Goal: Book appointment/travel/reservation

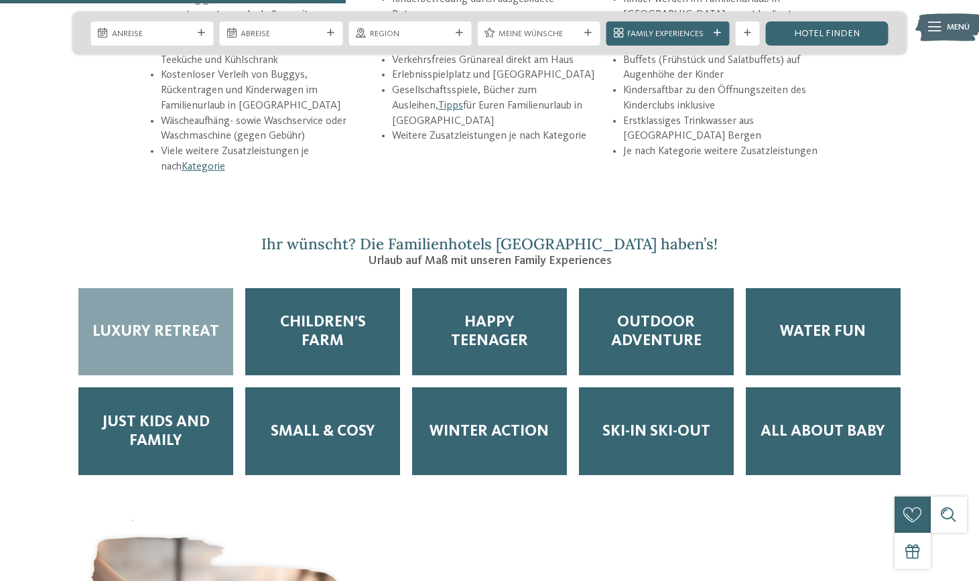
scroll to position [1951, 0]
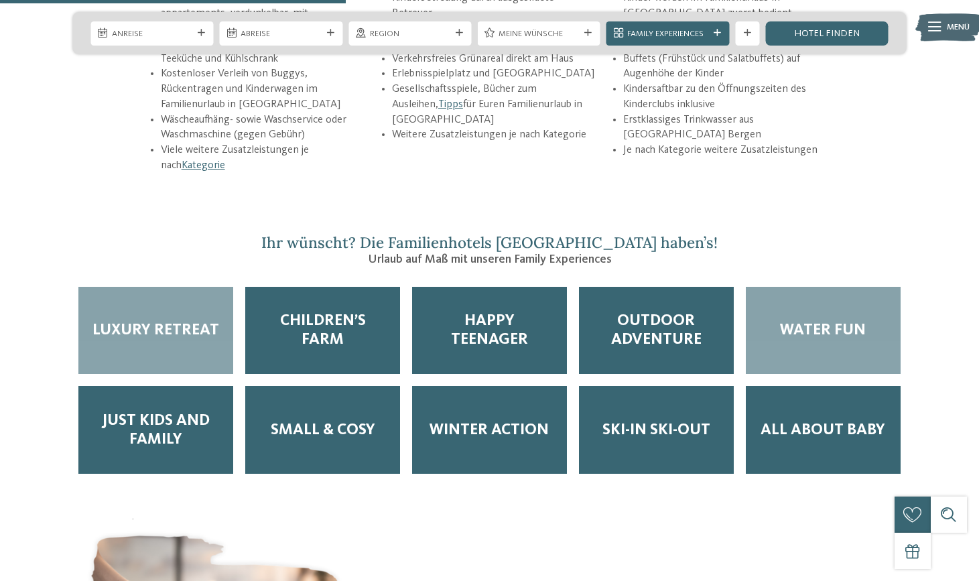
click at [844, 299] on div "Water Fun" at bounding box center [823, 331] width 155 height 88
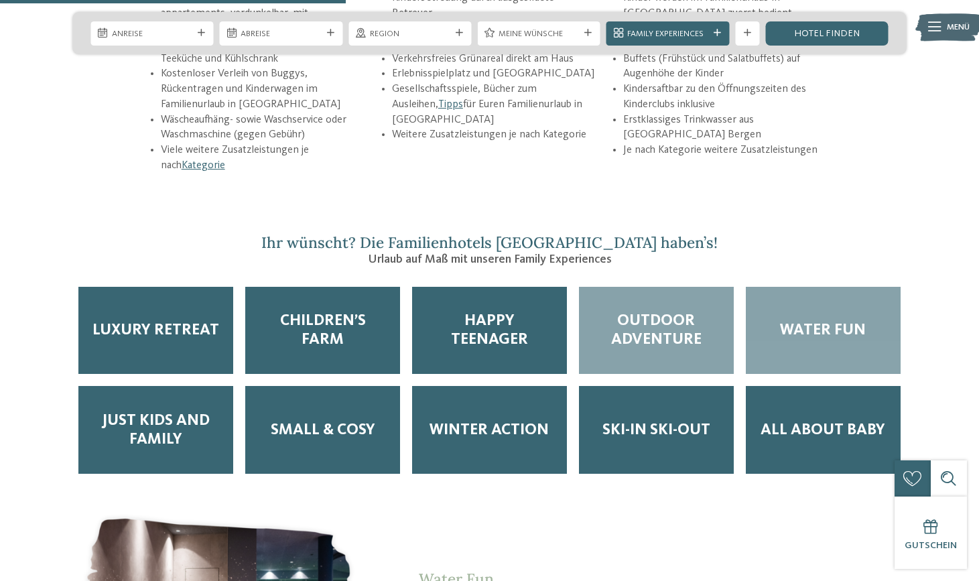
click at [667, 312] on span "Outdoor Adventure" at bounding box center [656, 331] width 131 height 38
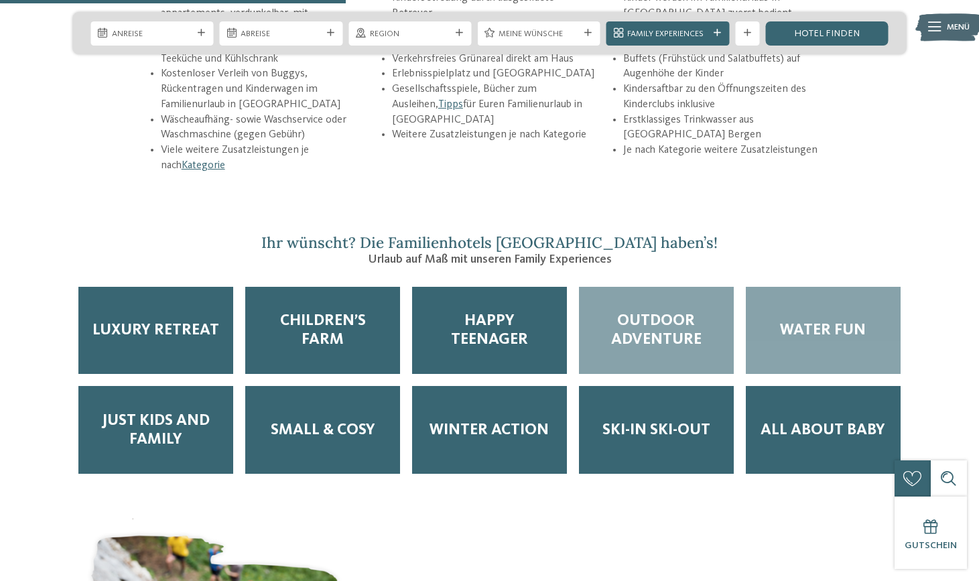
click at [820, 287] on div "Water Fun" at bounding box center [823, 331] width 155 height 88
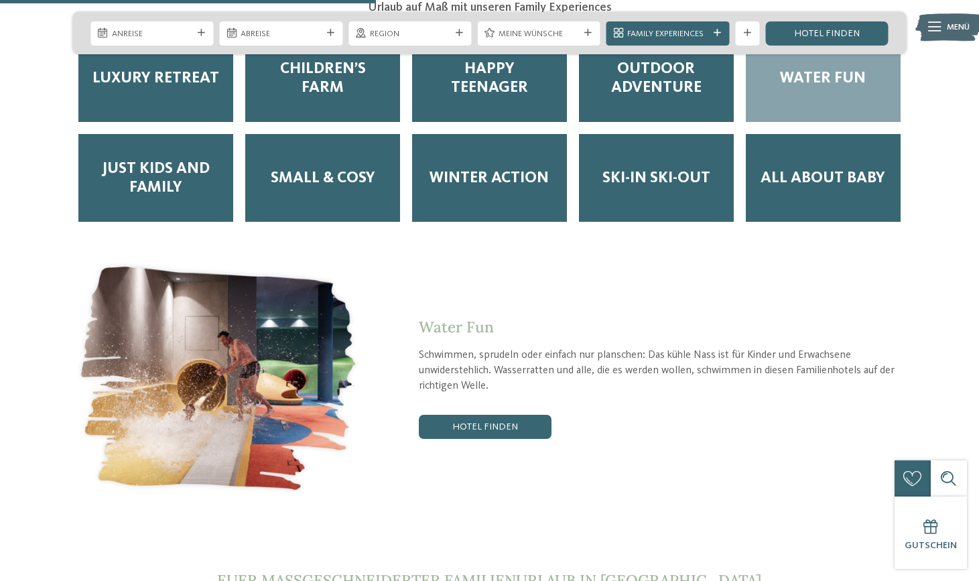
scroll to position [2305, 0]
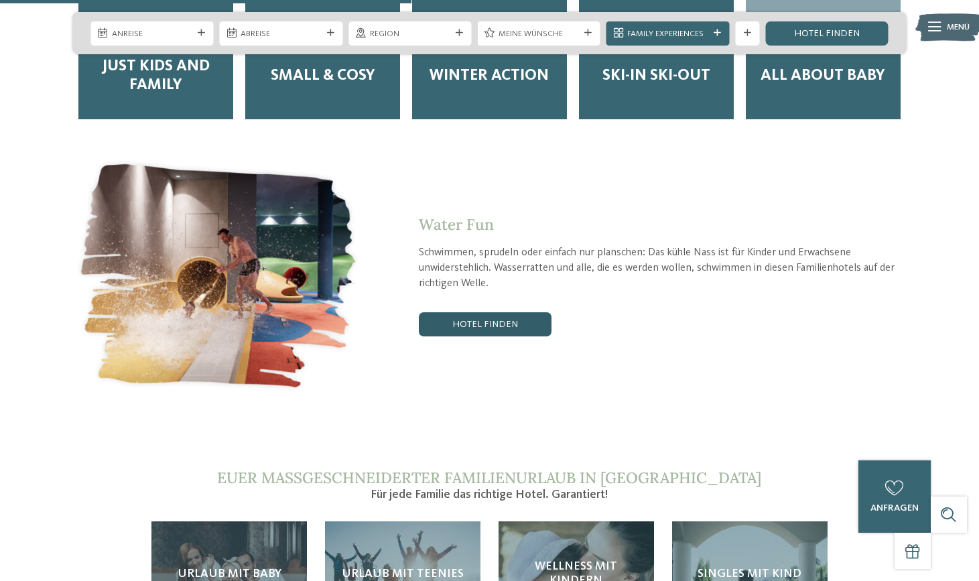
click at [529, 312] on link "Hotel finden" at bounding box center [485, 324] width 133 height 24
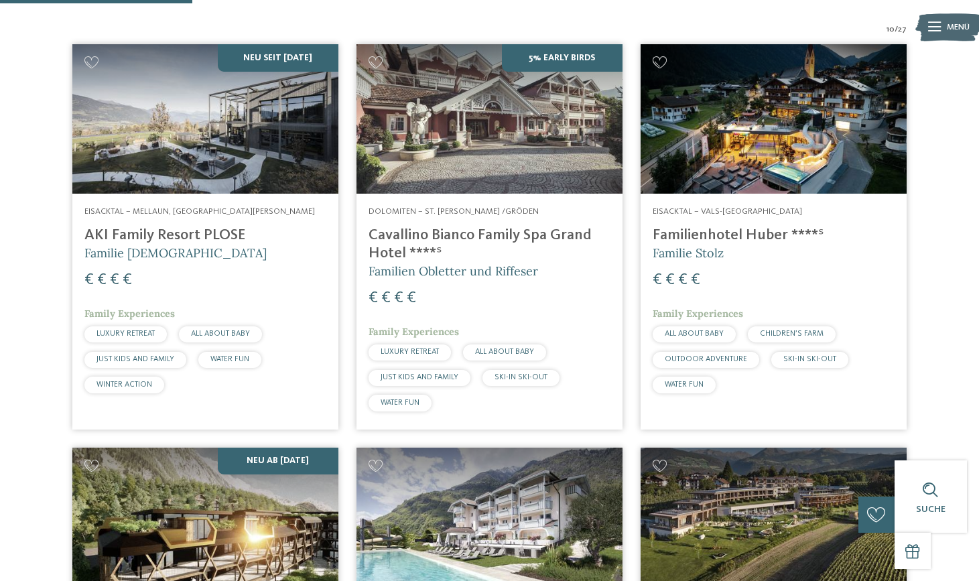
scroll to position [426, 0]
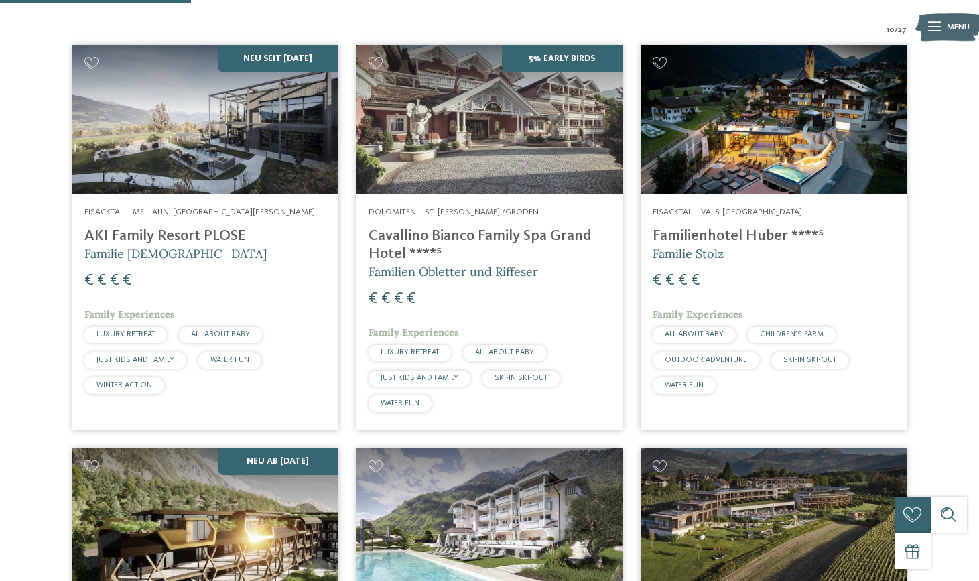
click at [712, 241] on h4 "Familienhotel Huber ****ˢ" at bounding box center [774, 236] width 242 height 18
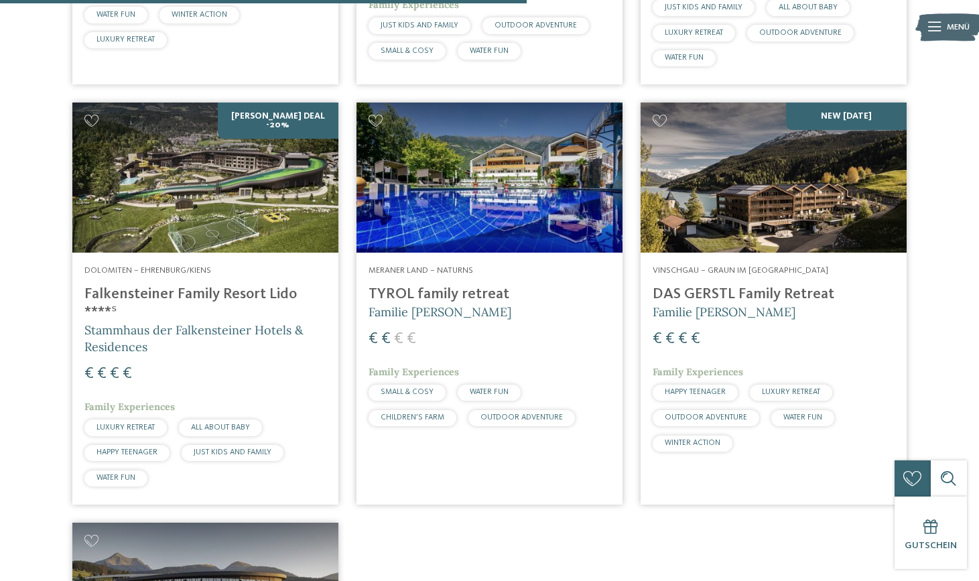
scroll to position [1186, 0]
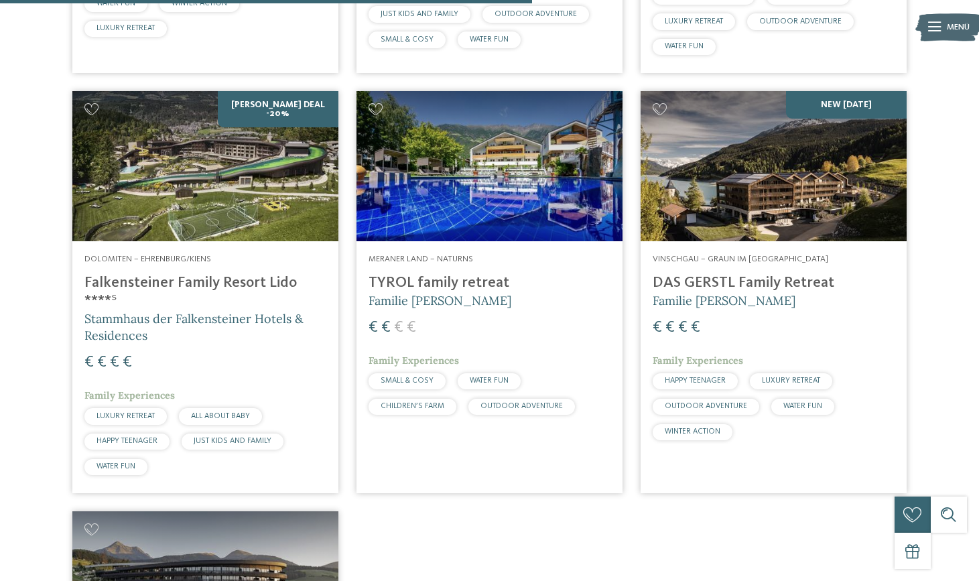
click at [217, 274] on h4 "Falkensteiner Family Resort Lido ****ˢ" at bounding box center [205, 292] width 242 height 36
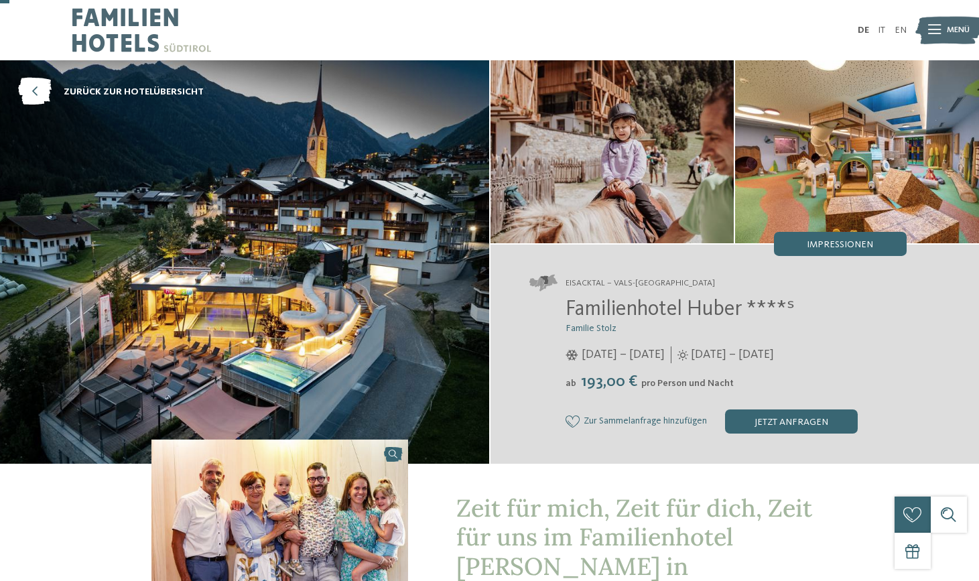
scroll to position [63, 0]
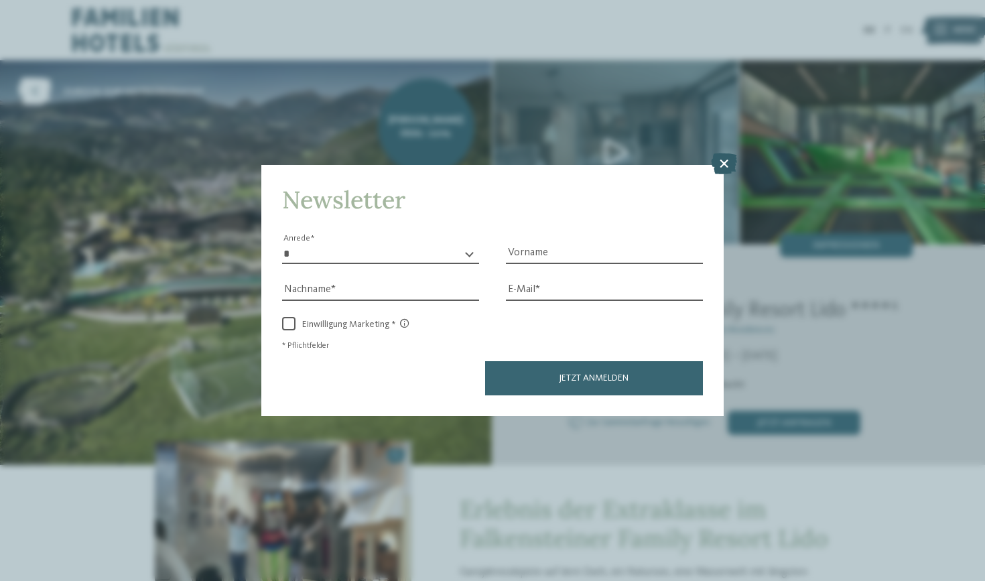
click at [718, 153] on icon at bounding box center [724, 163] width 26 height 21
